Goal: Navigation & Orientation: Find specific page/section

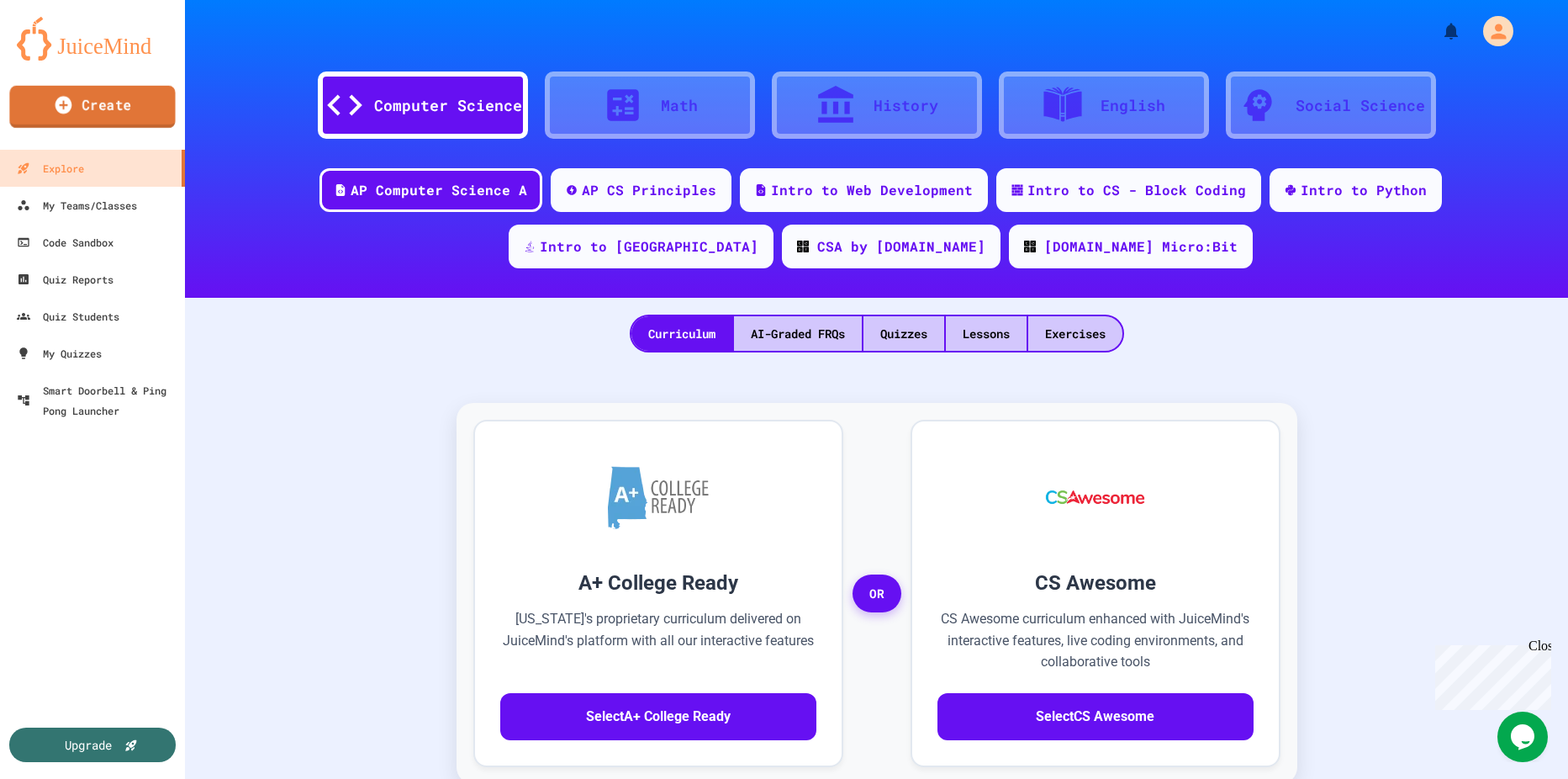
click at [141, 106] on link "Create" at bounding box center [92, 106] width 165 height 42
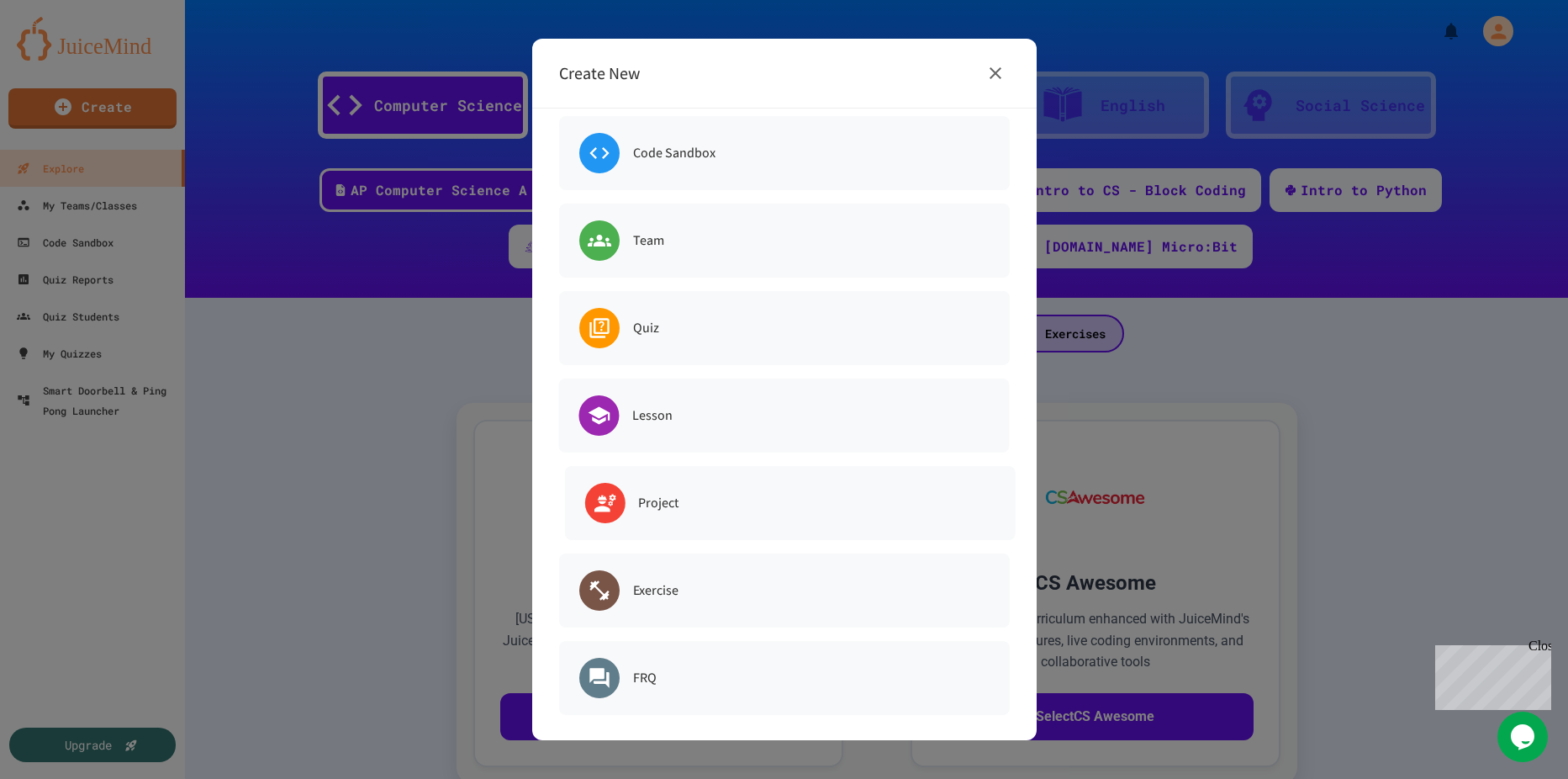
scroll to position [21, 0]
click at [1003, 73] on icon "button" at bounding box center [995, 73] width 20 height 20
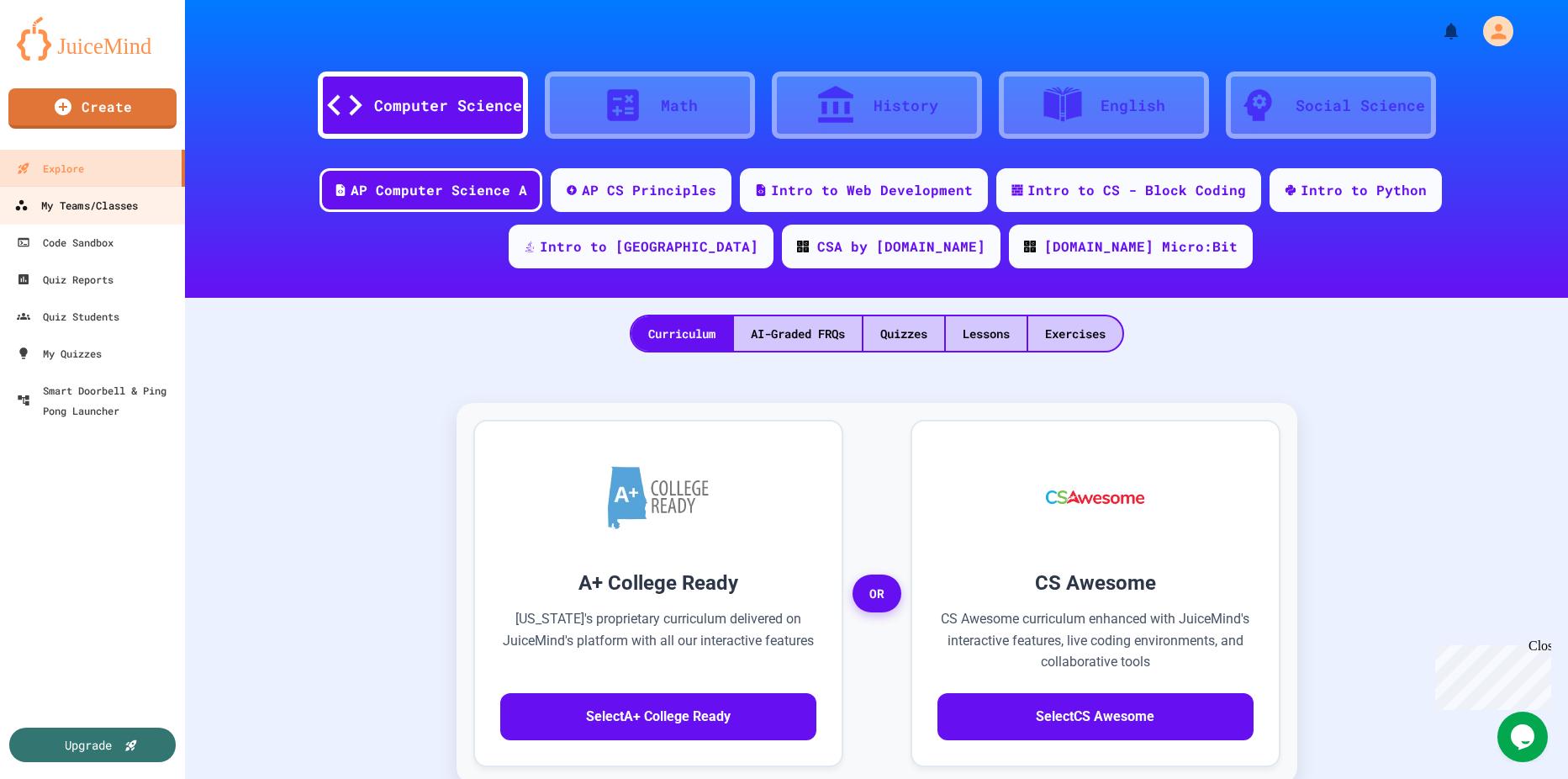
click at [147, 208] on link "My Teams/Classes" at bounding box center [93, 205] width 191 height 38
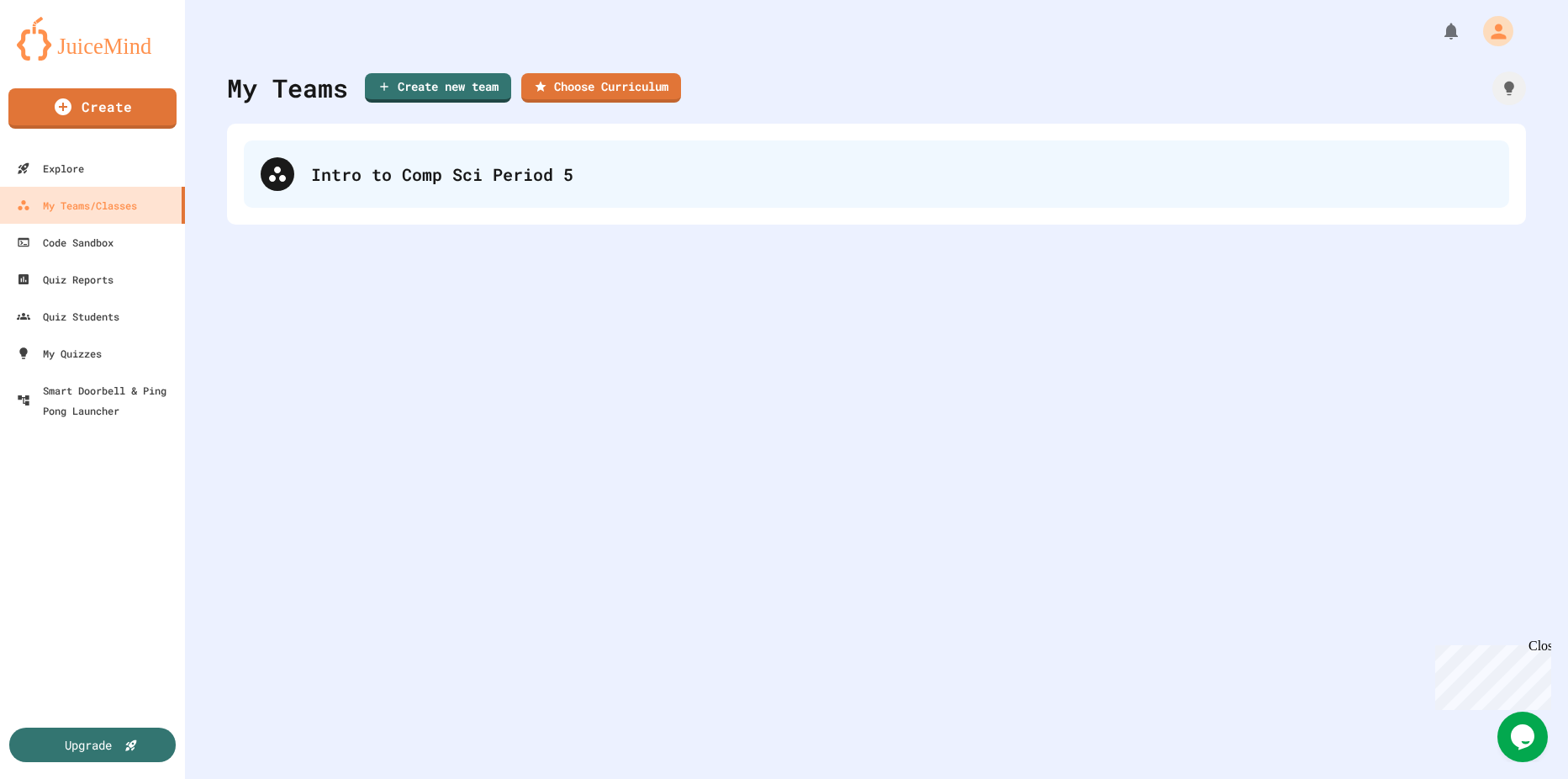
click at [411, 179] on div "Intro to Comp Sci Period 5" at bounding box center [901, 175] width 1181 height 25
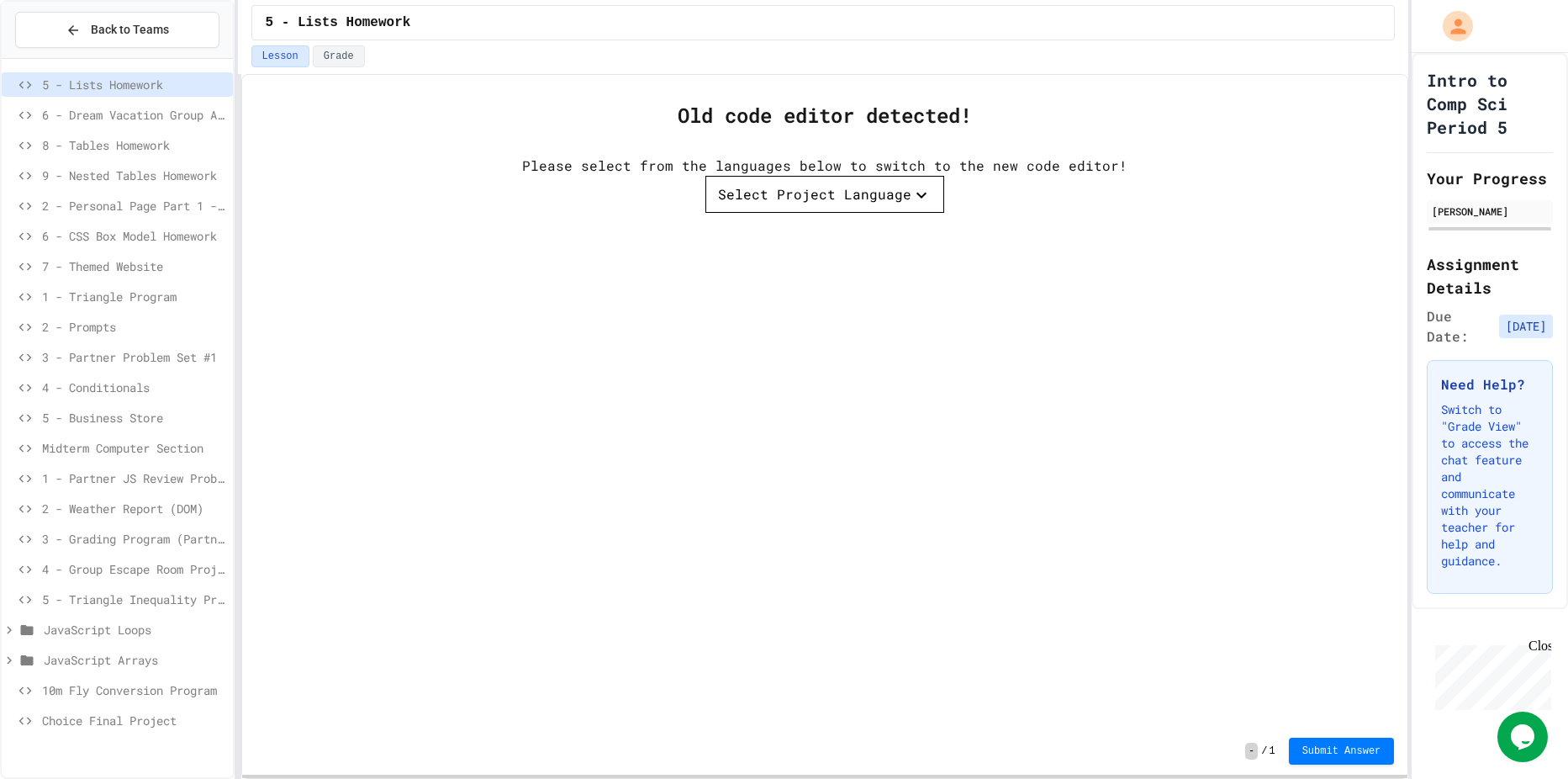
click at [112, 718] on span "Choice Final Project" at bounding box center [134, 720] width 184 height 17
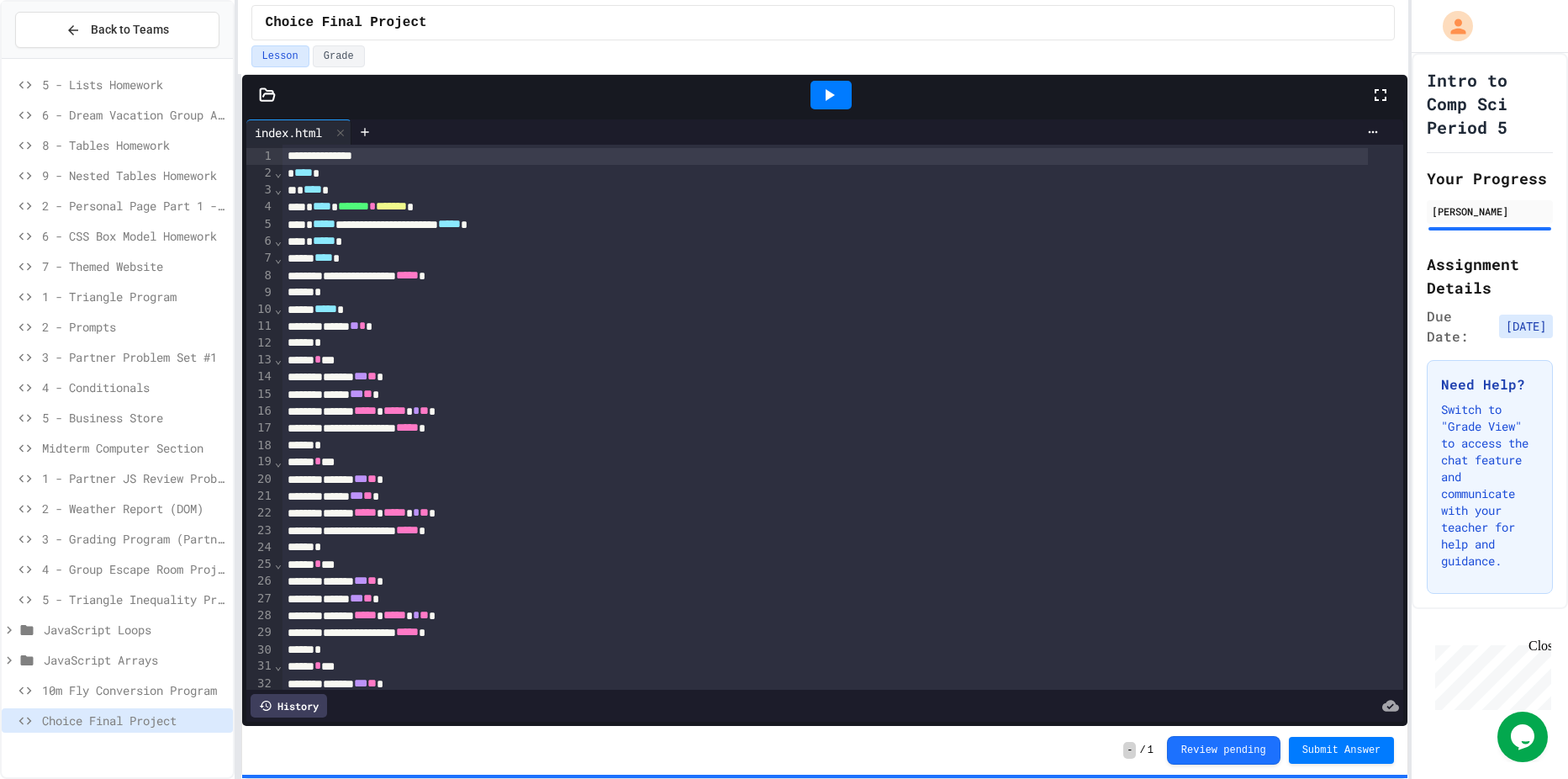
click at [146, 89] on span "5 - Lists Homework" at bounding box center [134, 84] width 184 height 17
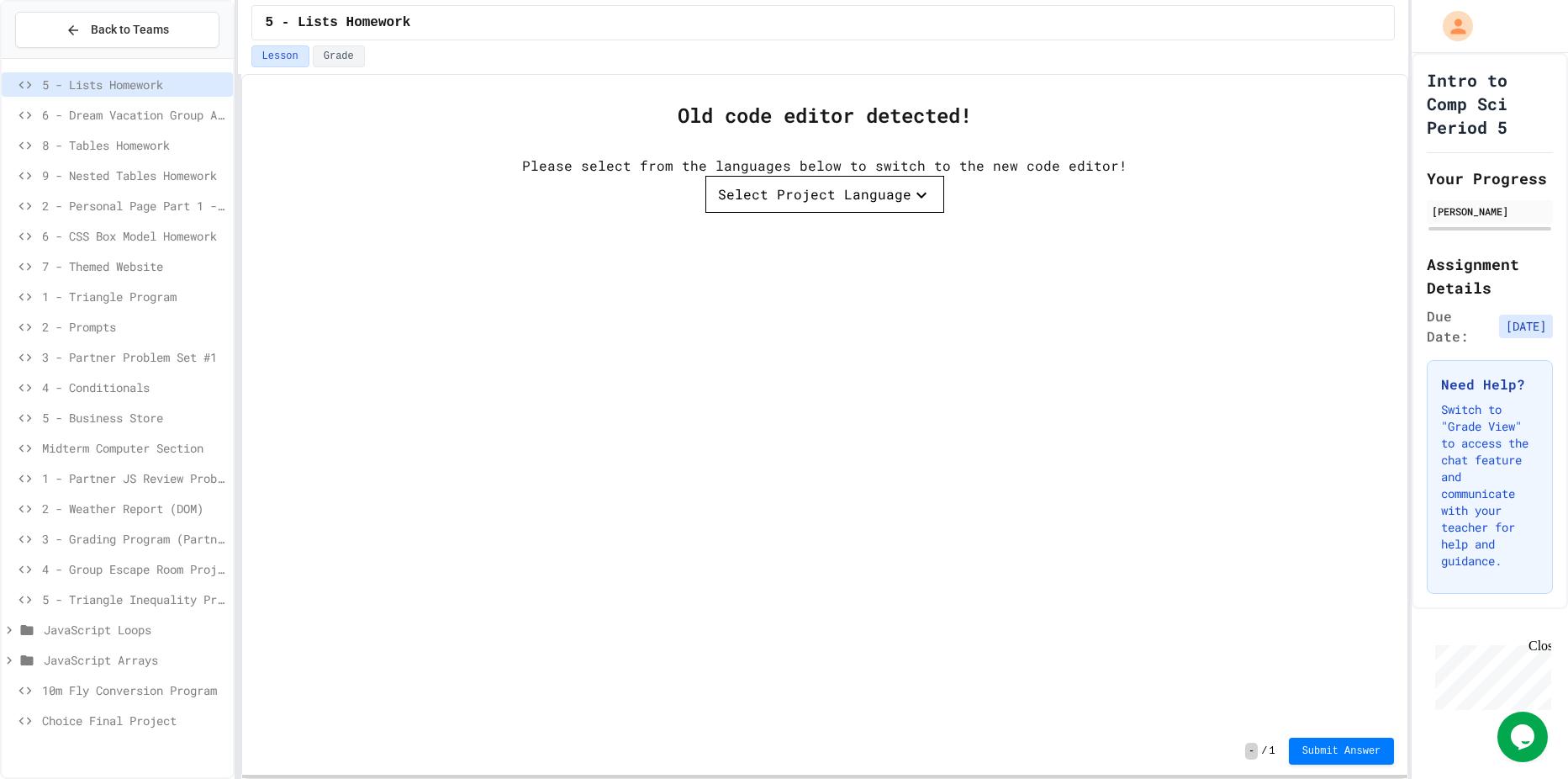
click at [153, 185] on div "9 - Nested Tables Homework" at bounding box center [117, 175] width 231 height 25
click at [146, 556] on div "4 - Group Escape Room Project" at bounding box center [117, 568] width 231 height 25
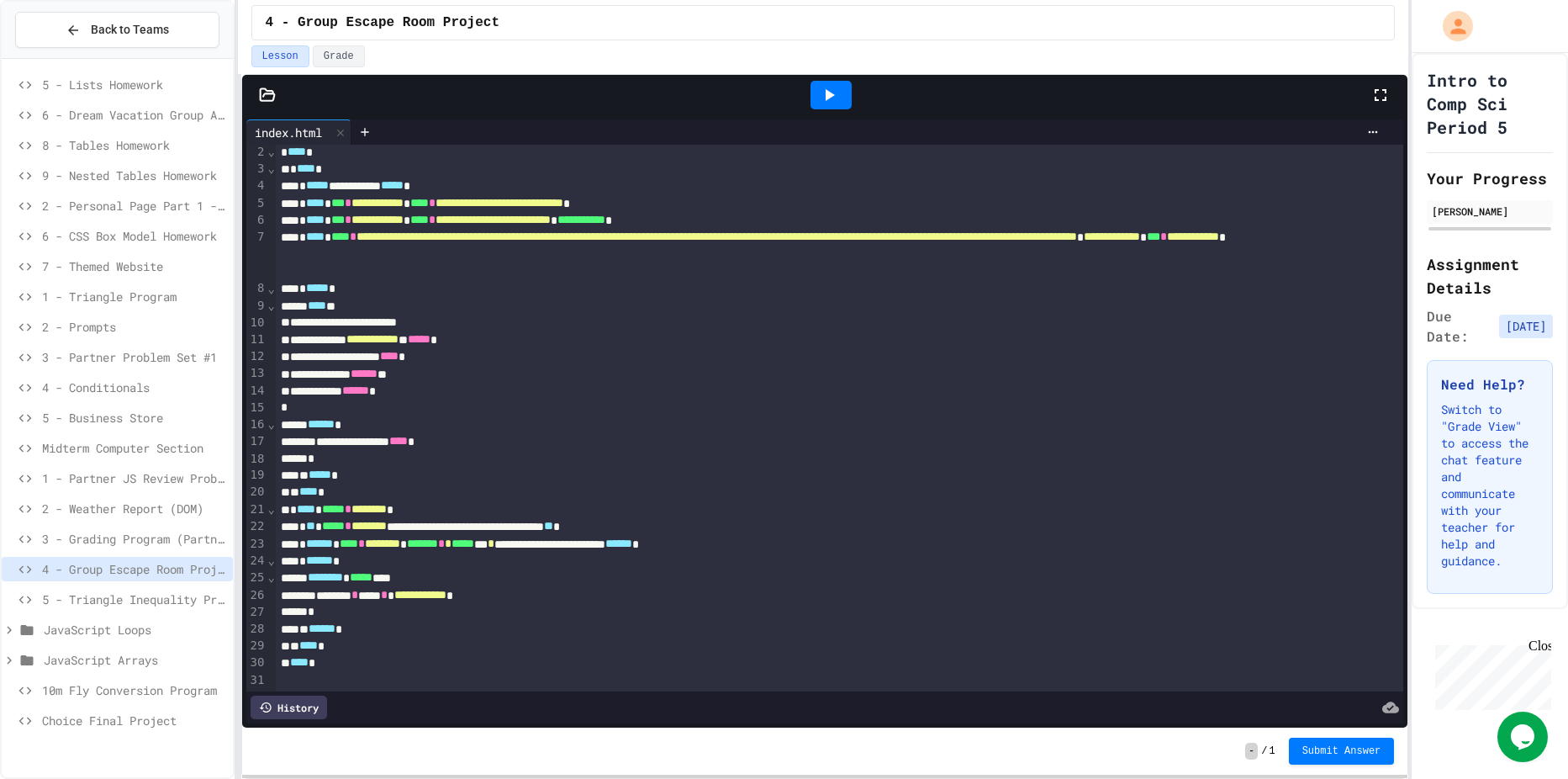
scroll to position [46, 0]
